Goal: Navigation & Orientation: Find specific page/section

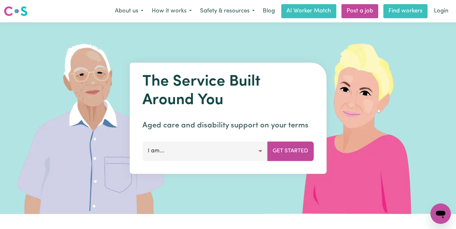
click at [414, 14] on link "Find workers" at bounding box center [405, 11] width 44 height 14
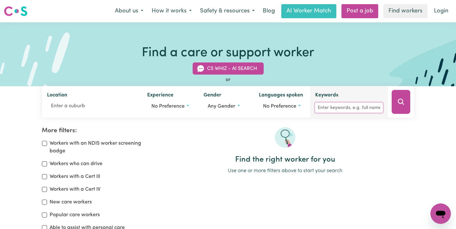
click at [333, 111] on input "Keywords" at bounding box center [348, 108] width 67 height 10
paste input "[PERSON_NAME]"
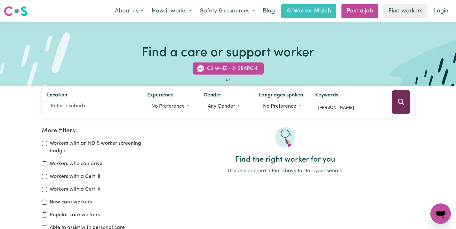
click at [401, 102] on icon "Search" at bounding box center [401, 102] width 8 height 8
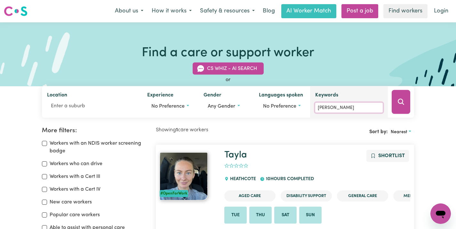
click at [345, 108] on input "[PERSON_NAME]" at bounding box center [348, 108] width 67 height 10
click at [346, 108] on input "[PERSON_NAME]" at bounding box center [348, 108] width 67 height 10
paste input "[PERSON_NAME]"
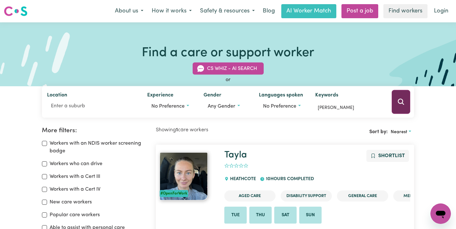
click at [397, 102] on icon "Search" at bounding box center [401, 102] width 8 height 8
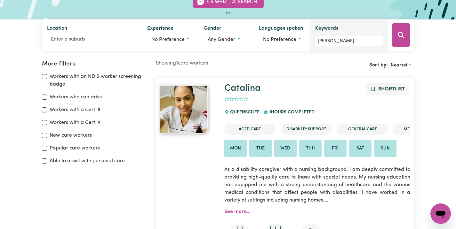
scroll to position [65, 0]
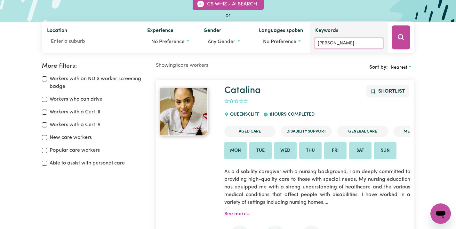
click at [356, 44] on input "[PERSON_NAME]" at bounding box center [348, 43] width 67 height 10
paste input "[PERSON_NAME]"
type input "[PERSON_NAME]"
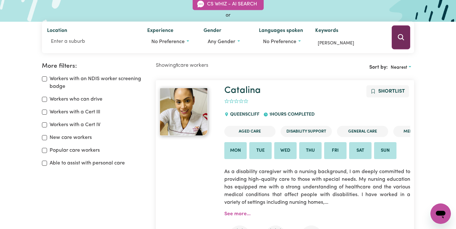
click at [396, 35] on button "Search" at bounding box center [400, 38] width 19 height 24
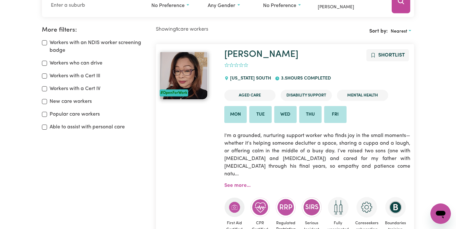
scroll to position [107, 0]
